Goal: Task Accomplishment & Management: Complete application form

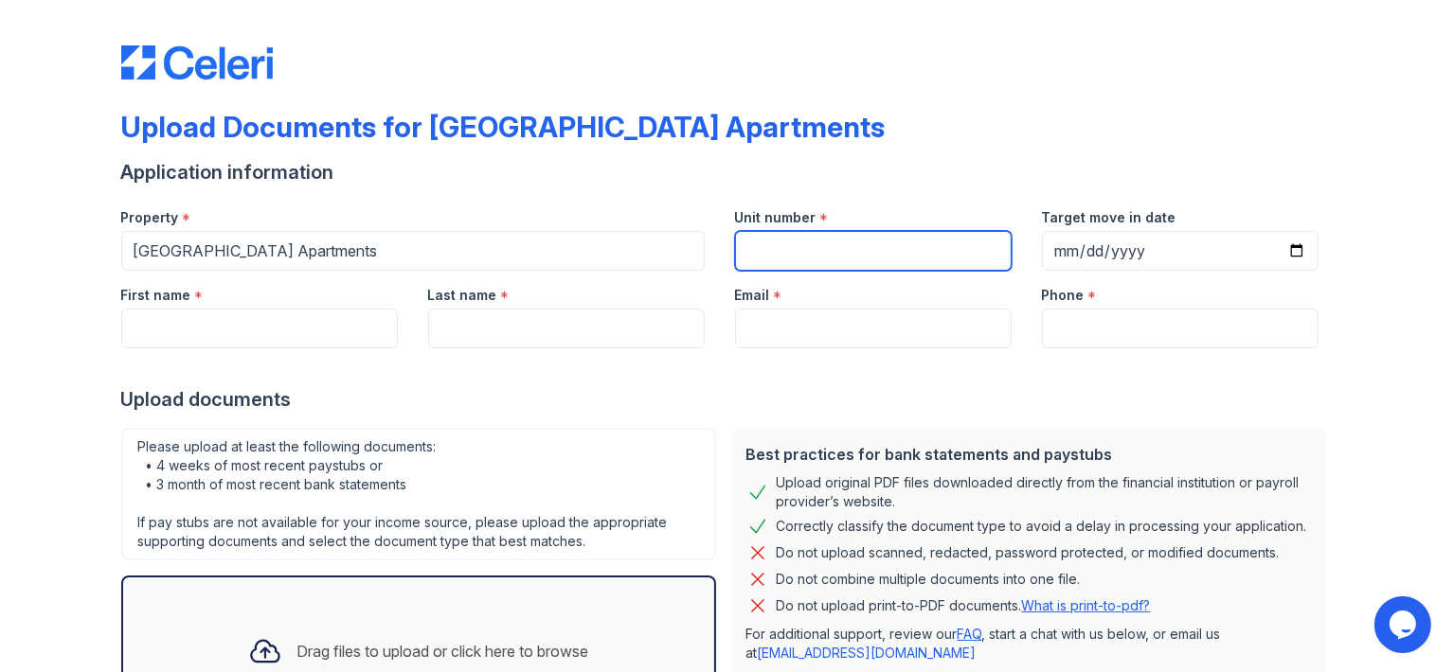
click at [817, 243] on input "Unit number" at bounding box center [873, 251] width 277 height 40
click at [887, 149] on div "Upload Documents for [GEOGRAPHIC_DATA] Apartments" at bounding box center [727, 134] width 1212 height 49
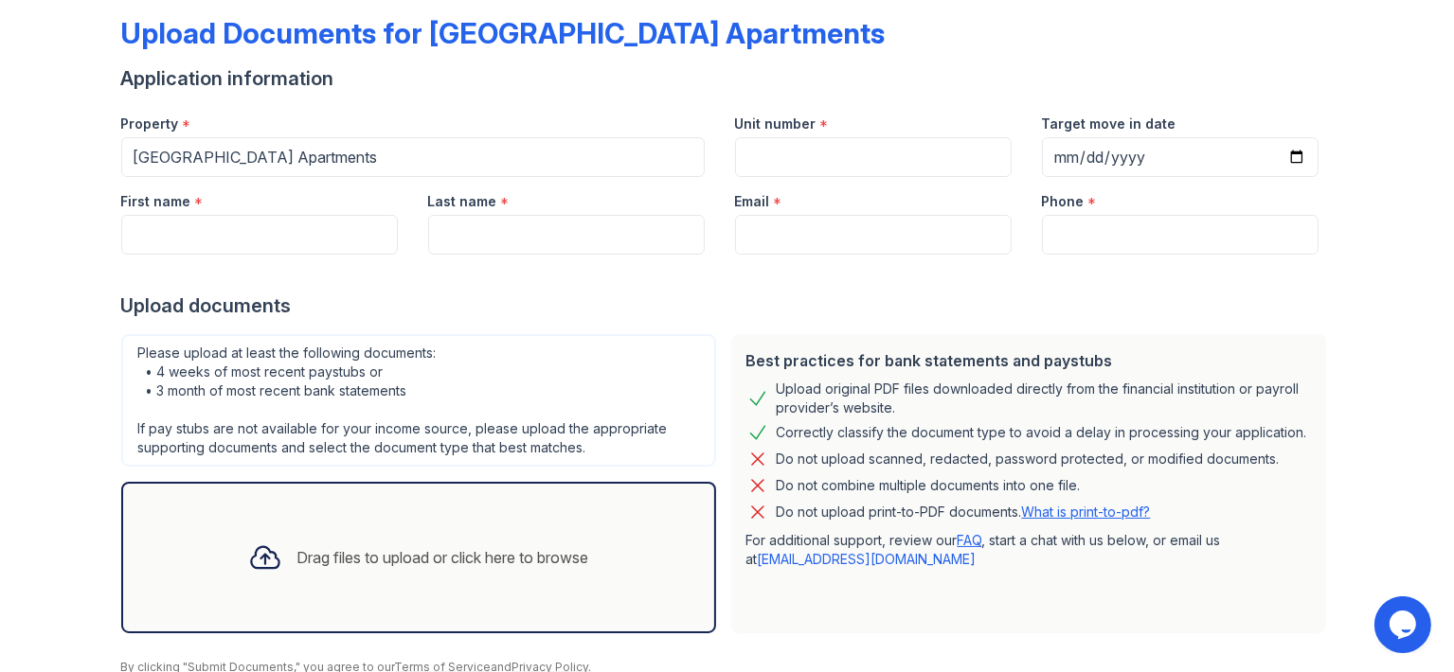
scroll to position [95, 0]
click at [357, 240] on input "First name" at bounding box center [259, 234] width 277 height 40
type input "[PERSON_NAME]"
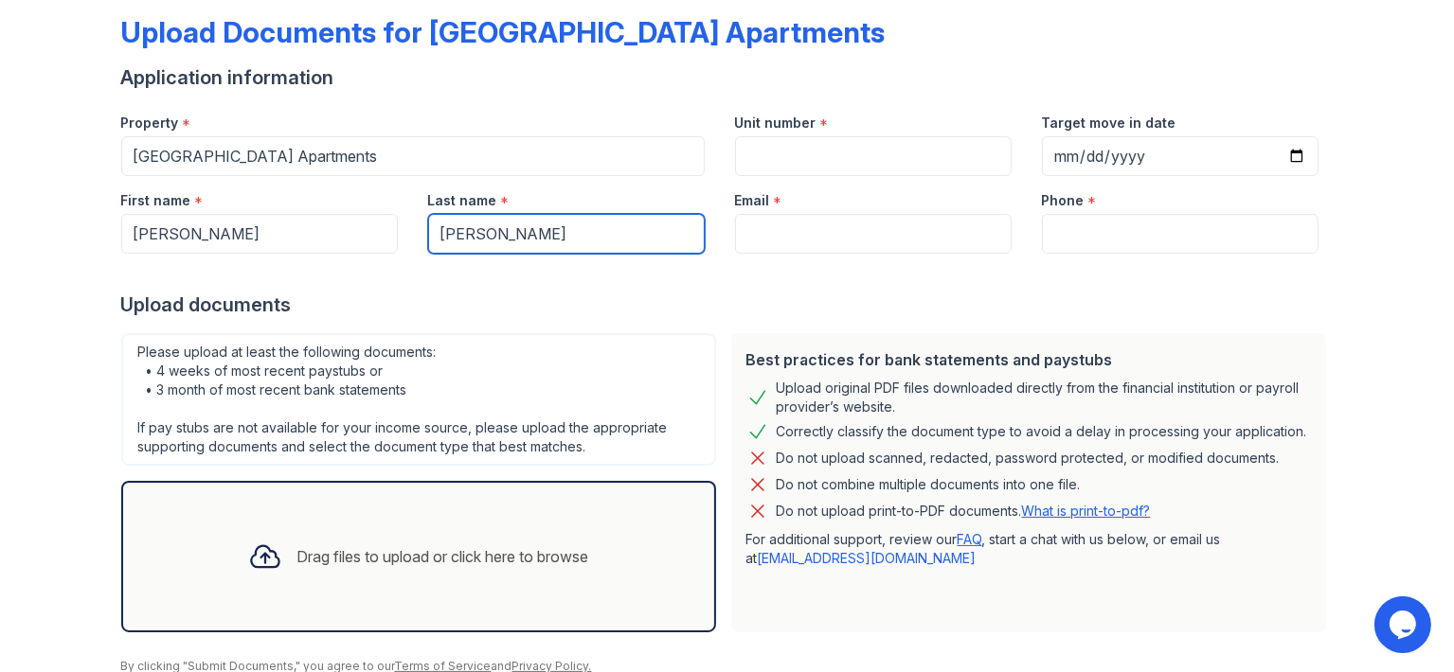
type input "[PERSON_NAME]"
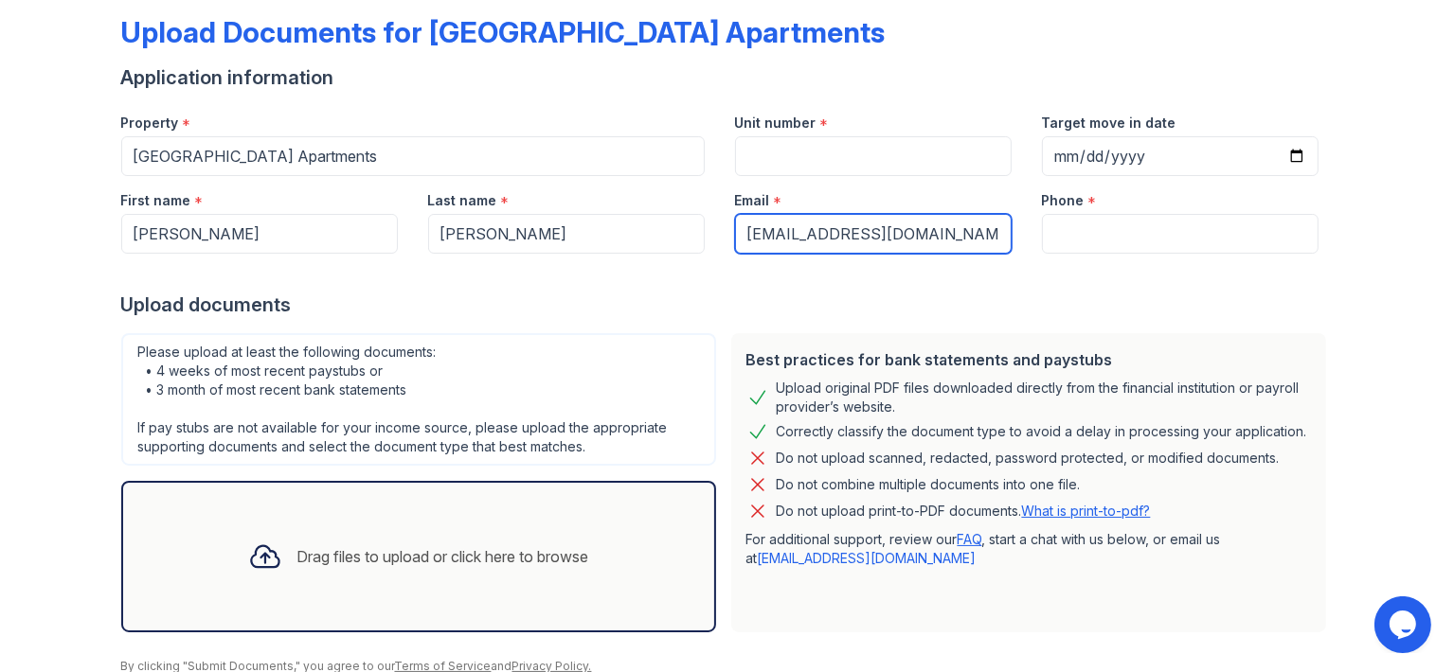
type input "[EMAIL_ADDRESS][DOMAIN_NAME]"
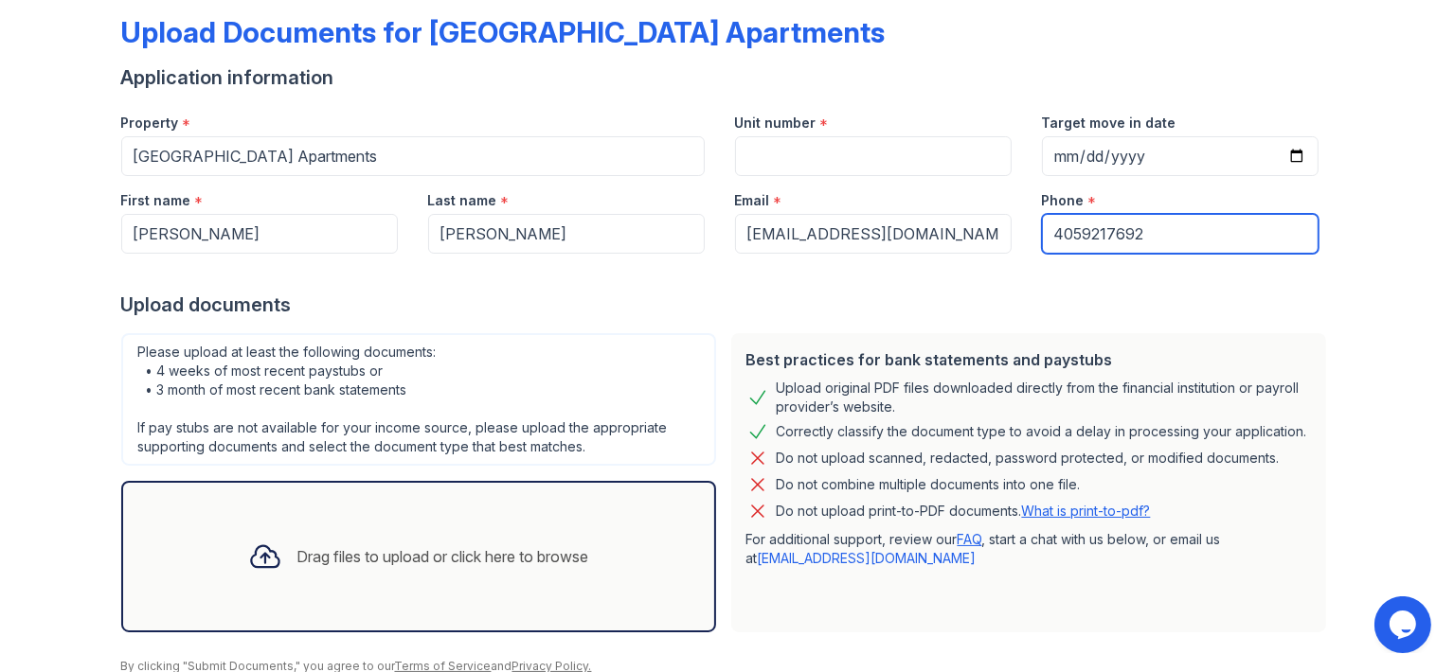
type input "4059217692"
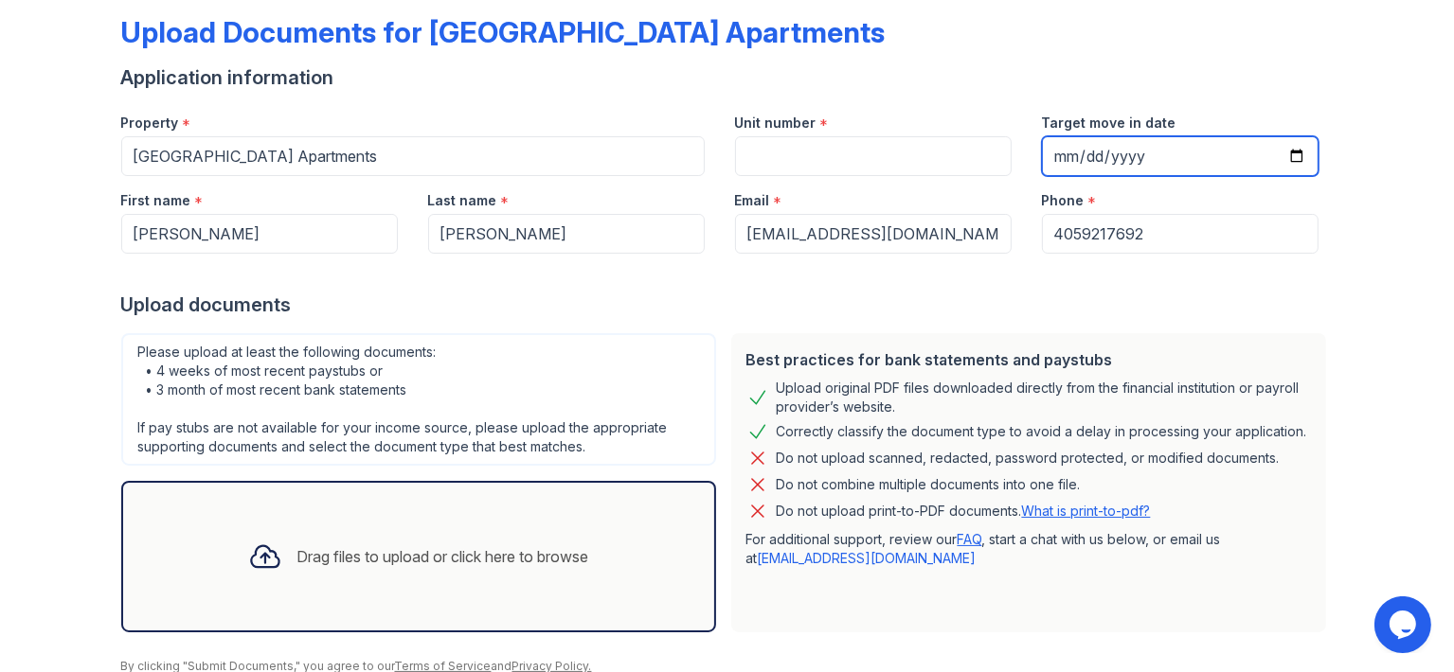
click at [1086, 156] on input "Target move in date" at bounding box center [1180, 156] width 277 height 40
click at [1066, 153] on input "Target move in date" at bounding box center [1180, 156] width 277 height 40
click at [1291, 163] on input "Target move in date" at bounding box center [1180, 156] width 277 height 40
type input "[DATE]"
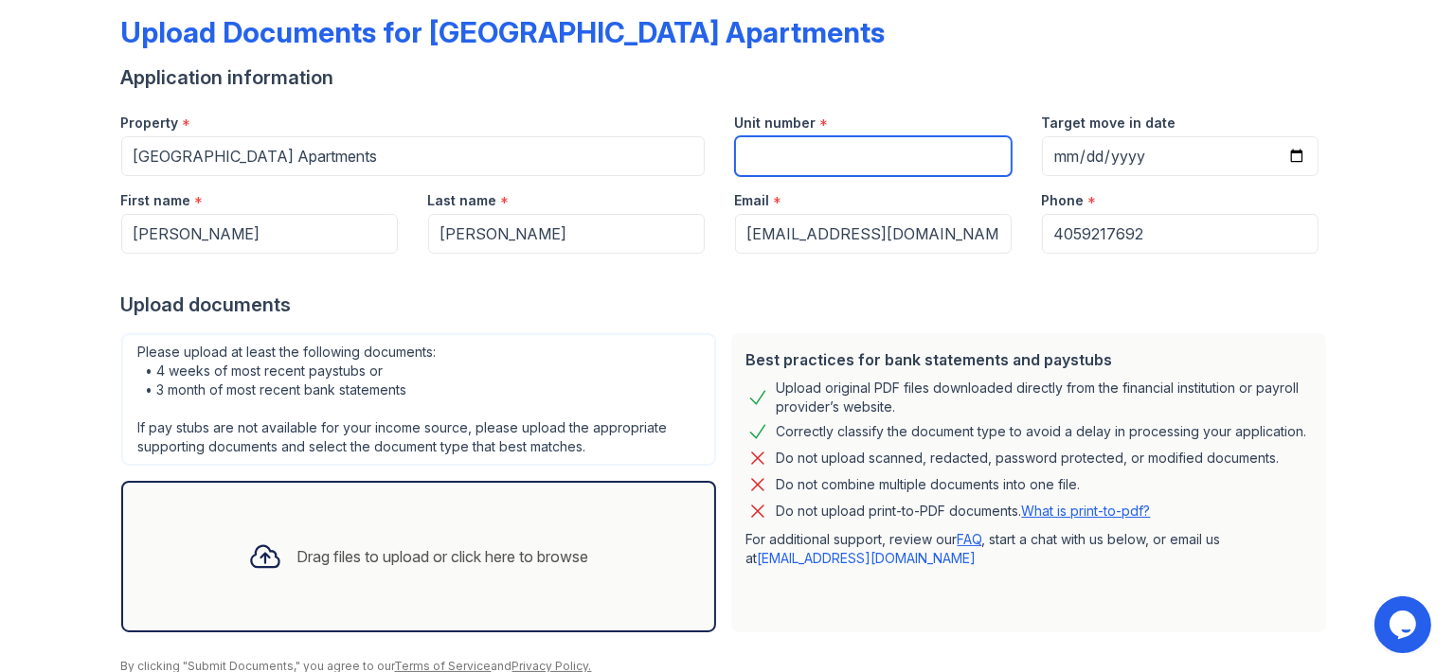
click at [882, 172] on input "Unit number" at bounding box center [873, 156] width 277 height 40
type input "406"
click at [663, 283] on div at bounding box center [727, 273] width 1212 height 38
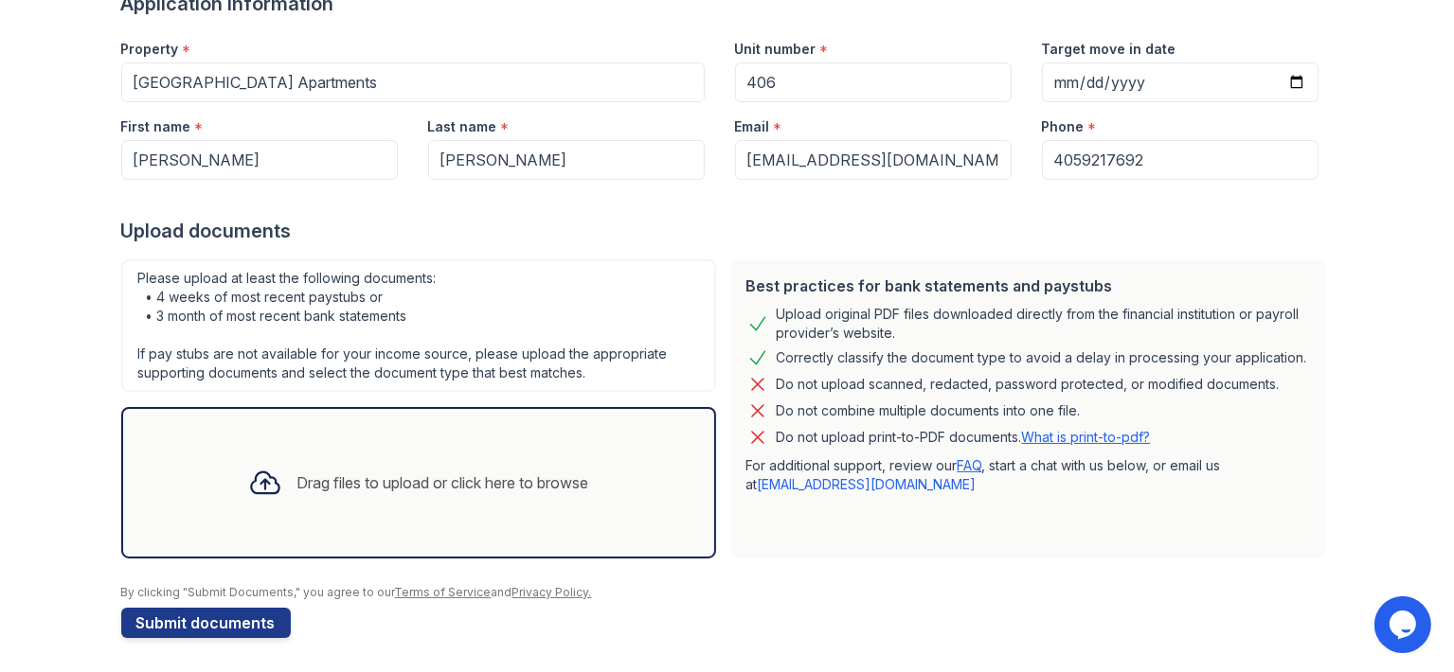
scroll to position [170, 0]
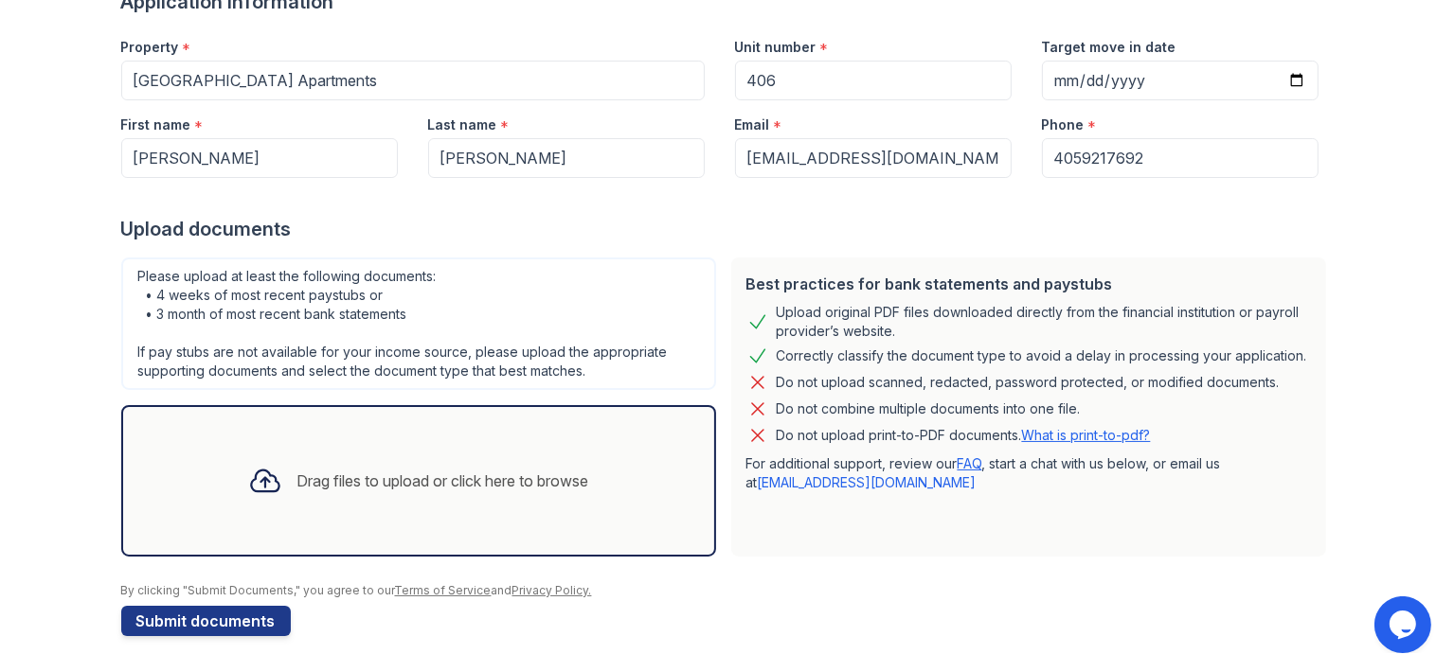
click at [255, 474] on icon at bounding box center [265, 481] width 34 height 34
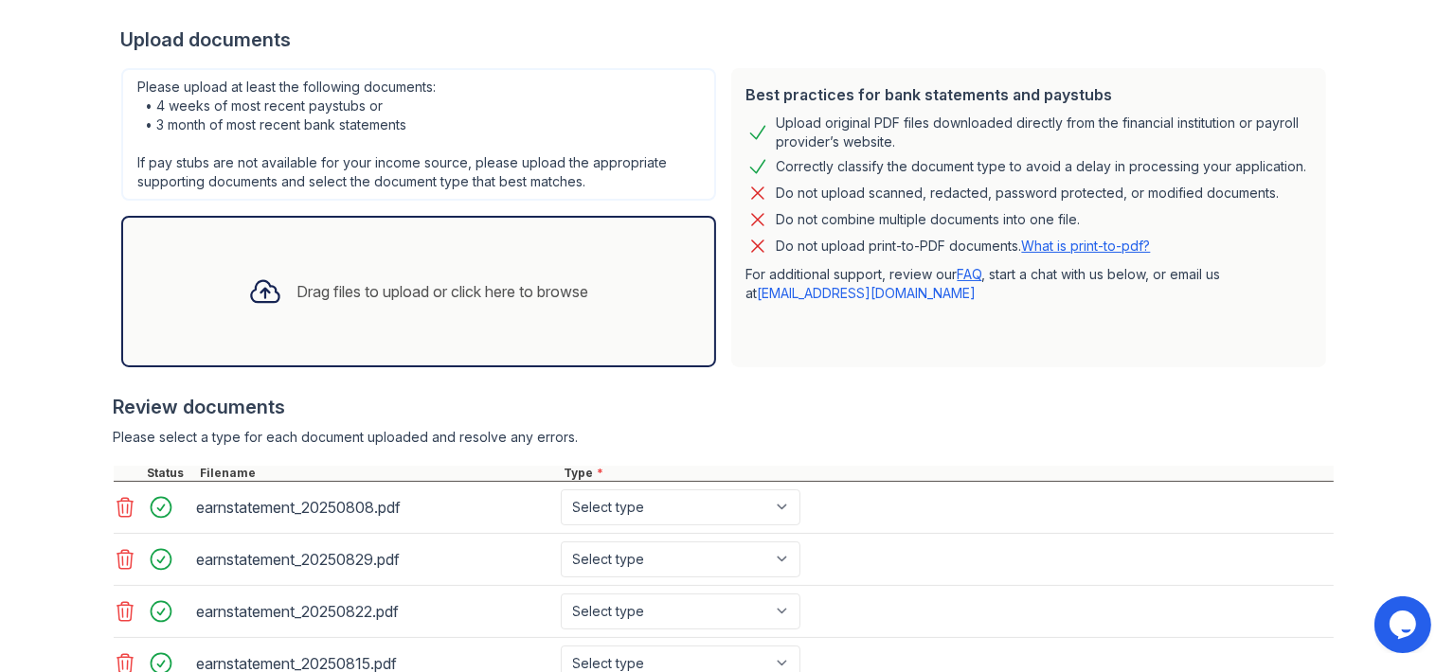
scroll to position [455, 0]
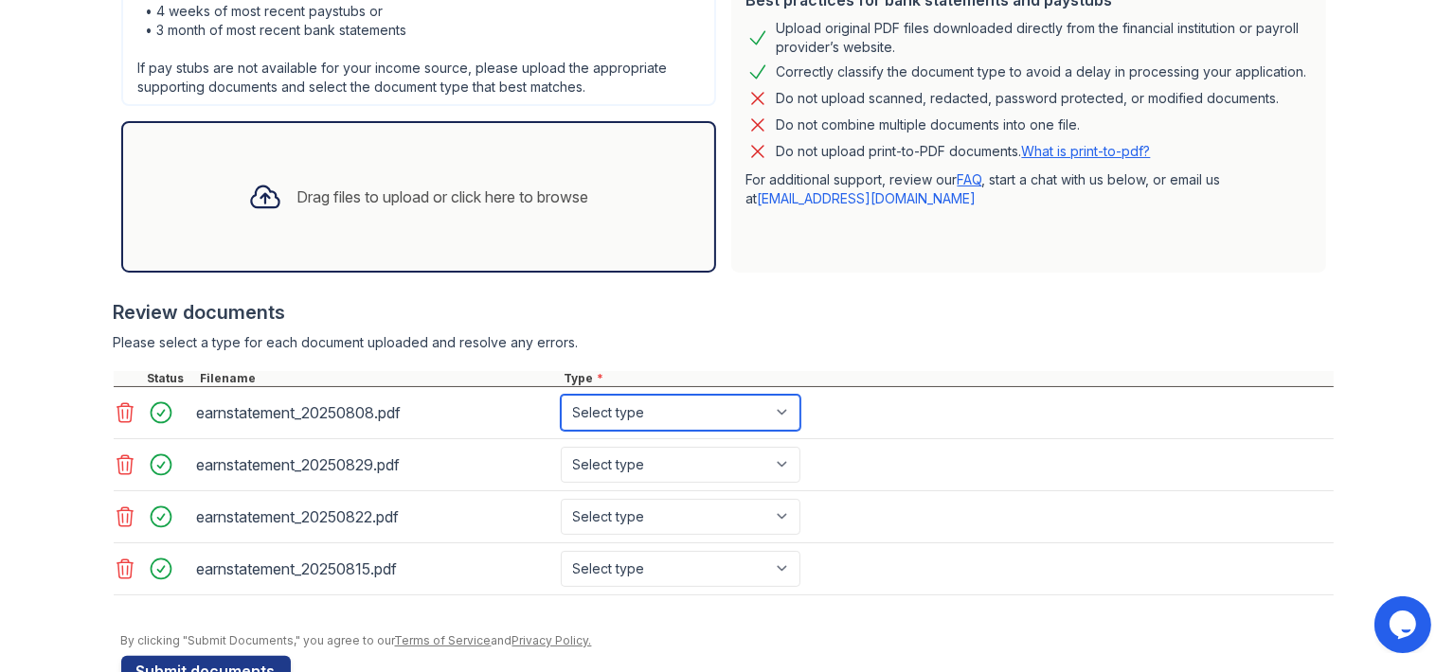
click at [635, 420] on select "Select type Paystub Bank Statement Offer Letter Tax Documents Benefit Award Let…" at bounding box center [681, 413] width 240 height 36
select select "paystub"
click at [561, 395] on select "Select type Paystub Bank Statement Offer Letter Tax Documents Benefit Award Let…" at bounding box center [681, 413] width 240 height 36
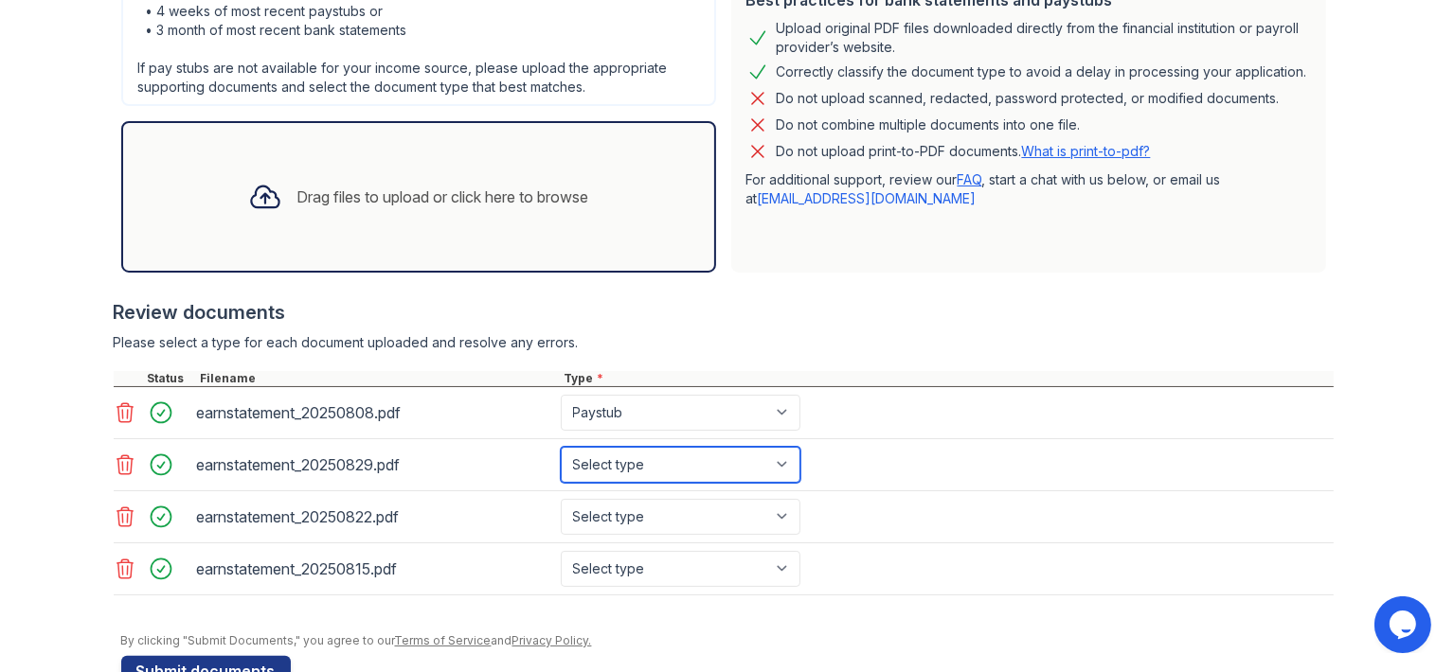
click at [644, 455] on select "Select type Paystub Bank Statement Offer Letter Tax Documents Benefit Award Let…" at bounding box center [681, 465] width 240 height 36
select select "paystub"
click at [561, 447] on select "Select type Paystub Bank Statement Offer Letter Tax Documents Benefit Award Let…" at bounding box center [681, 465] width 240 height 36
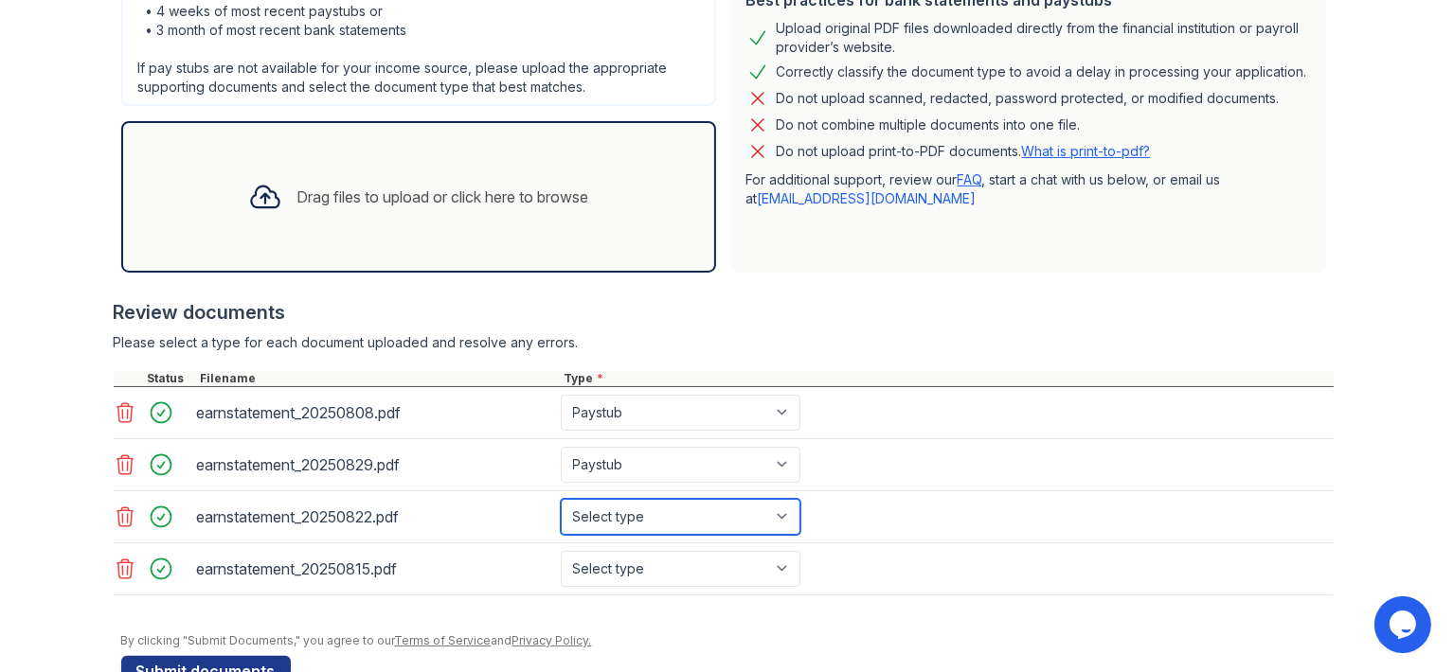
drag, startPoint x: 636, startPoint y: 502, endPoint x: 637, endPoint y: 513, distance: 11.4
click at [636, 502] on select "Select type Paystub Bank Statement Offer Letter Tax Documents Benefit Award Let…" at bounding box center [681, 517] width 240 height 36
select select "paystub"
click at [561, 499] on select "Select type Paystub Bank Statement Offer Letter Tax Documents Benefit Award Let…" at bounding box center [681, 517] width 240 height 36
click at [648, 545] on div "earnstatement_20250815.pdf Select type Paystub Bank Statement Offer Letter Tax …" at bounding box center [724, 570] width 1220 height 52
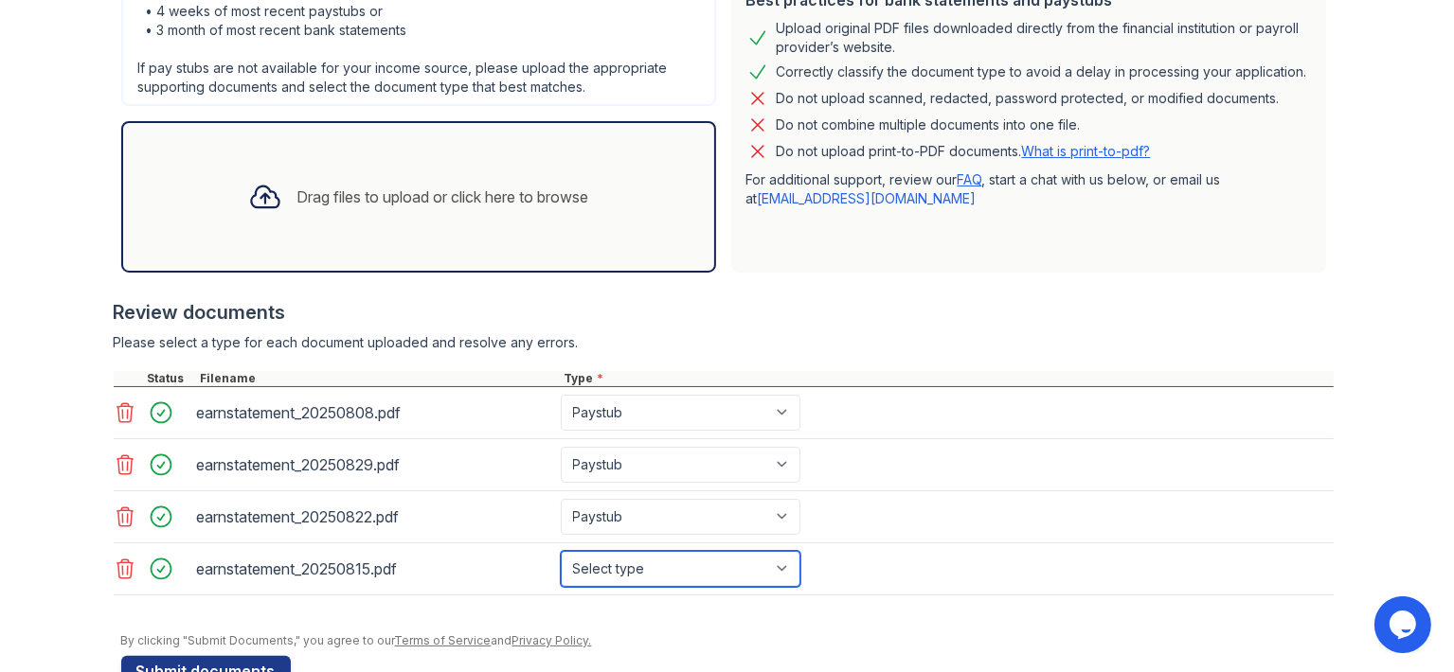
click at [648, 551] on select "Select type Paystub Bank Statement Offer Letter Tax Documents Benefit Award Let…" at bounding box center [681, 569] width 240 height 36
select select "paystub"
click at [561, 551] on select "Select type Paystub Bank Statement Offer Letter Tax Documents Benefit Award Let…" at bounding box center [681, 569] width 240 height 36
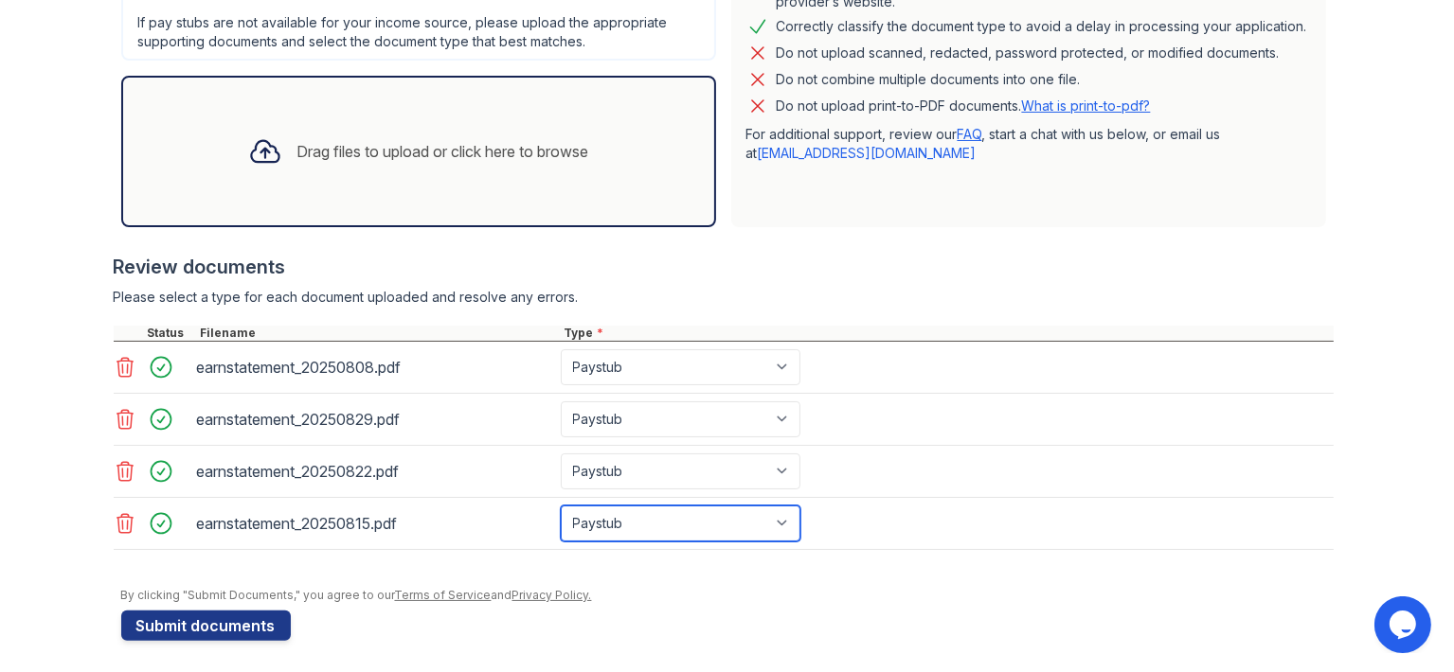
scroll to position [503, 0]
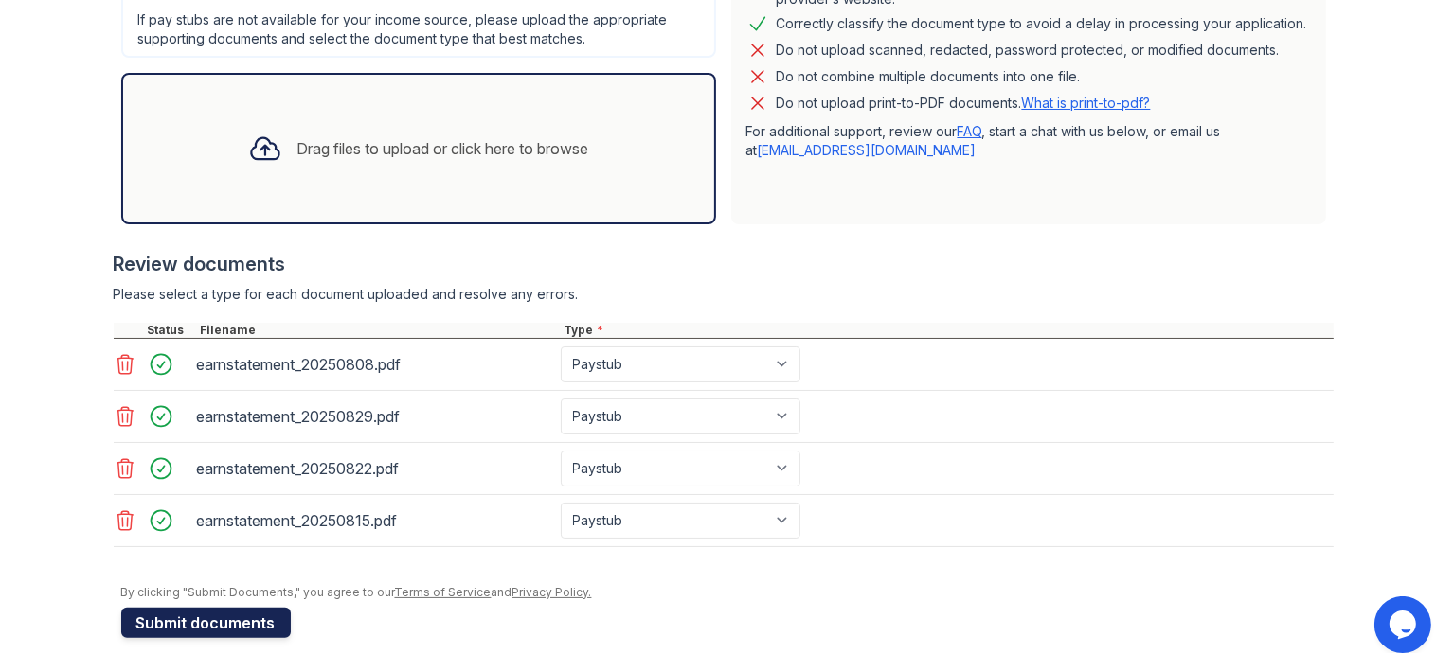
click at [234, 624] on button "Submit documents" at bounding box center [206, 623] width 170 height 30
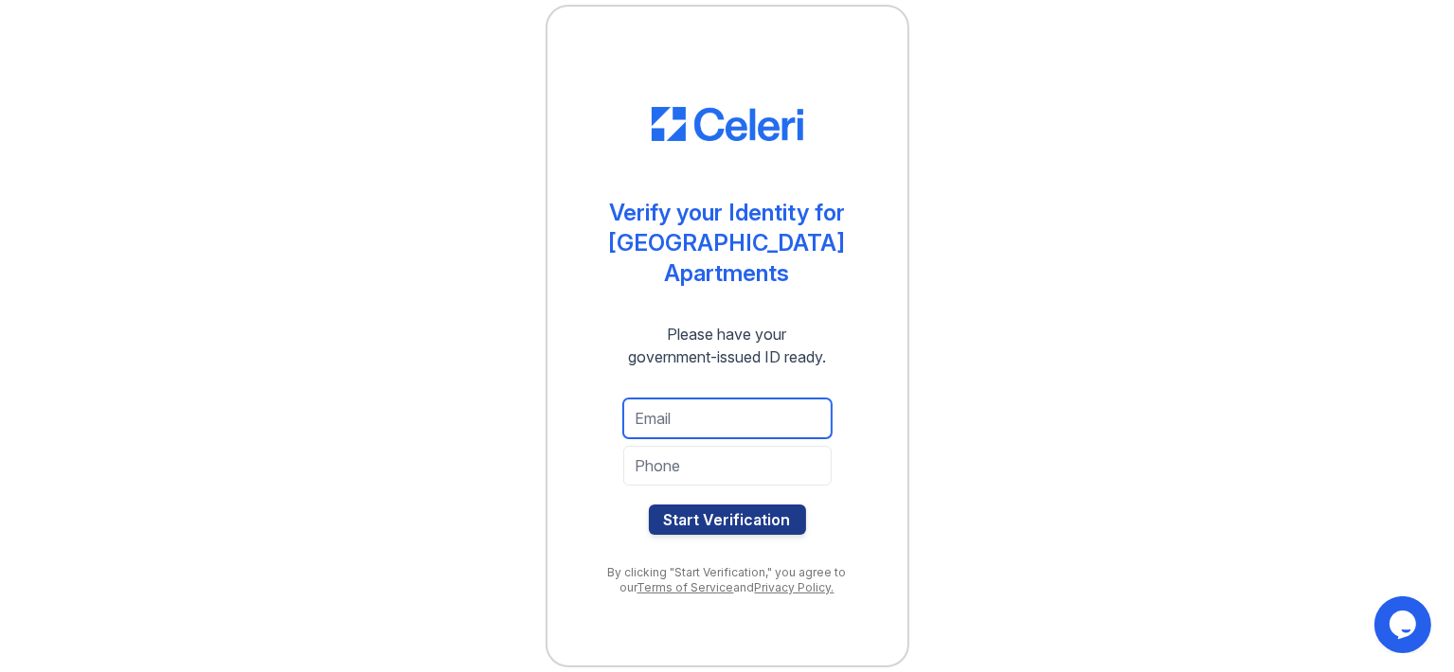
click at [784, 414] on input "email" at bounding box center [727, 419] width 208 height 40
type input "[EMAIL_ADDRESS][DOMAIN_NAME]"
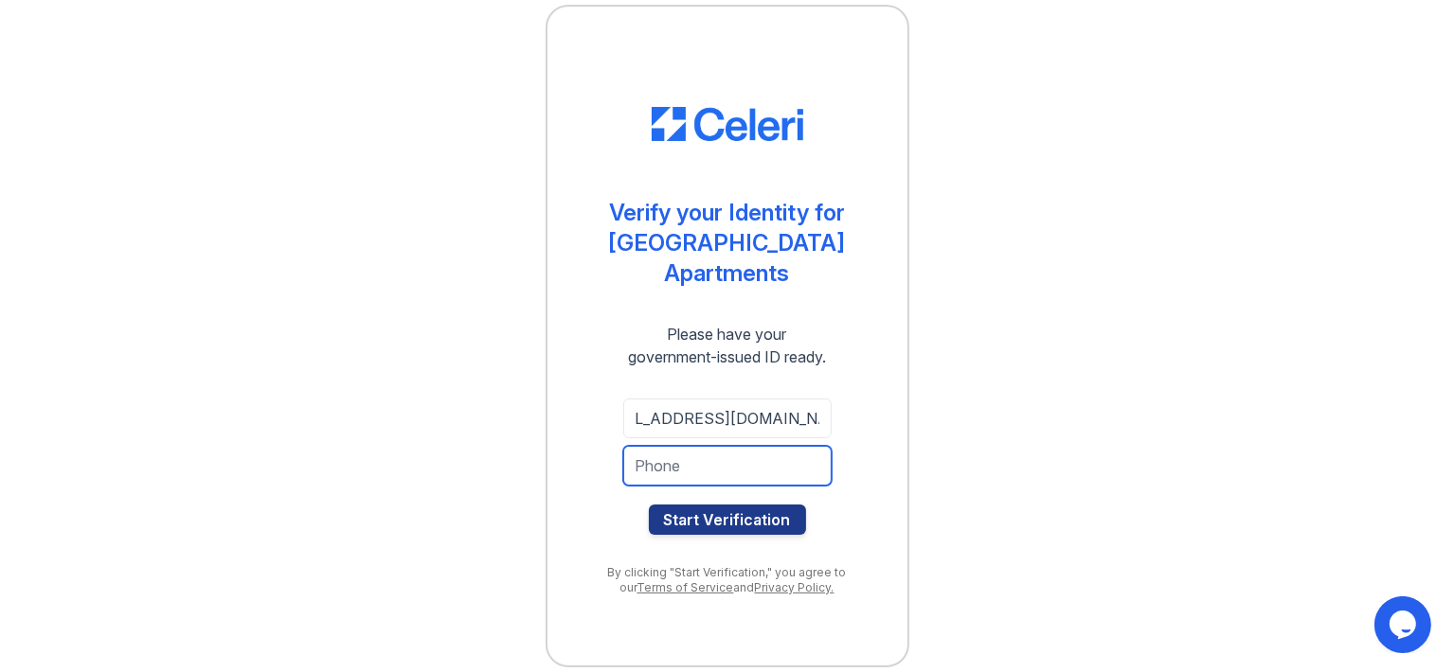
scroll to position [0, 0]
type input "4059217692"
click at [649, 505] on button "Start Verification" at bounding box center [727, 520] width 157 height 30
